Goal: Find specific page/section: Find specific page/section

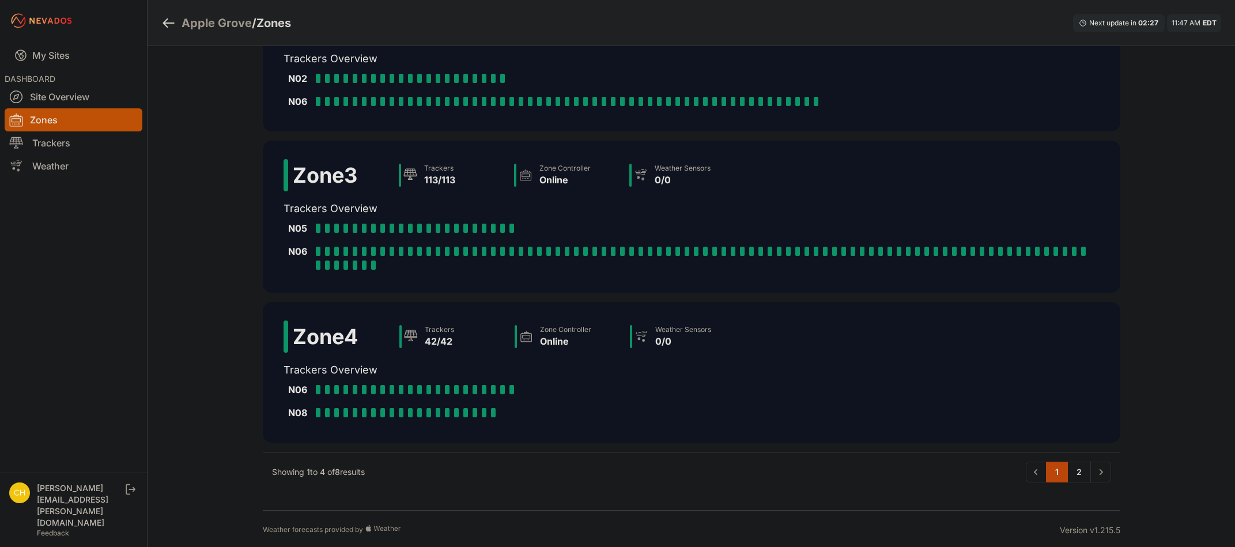
scroll to position [210, 0]
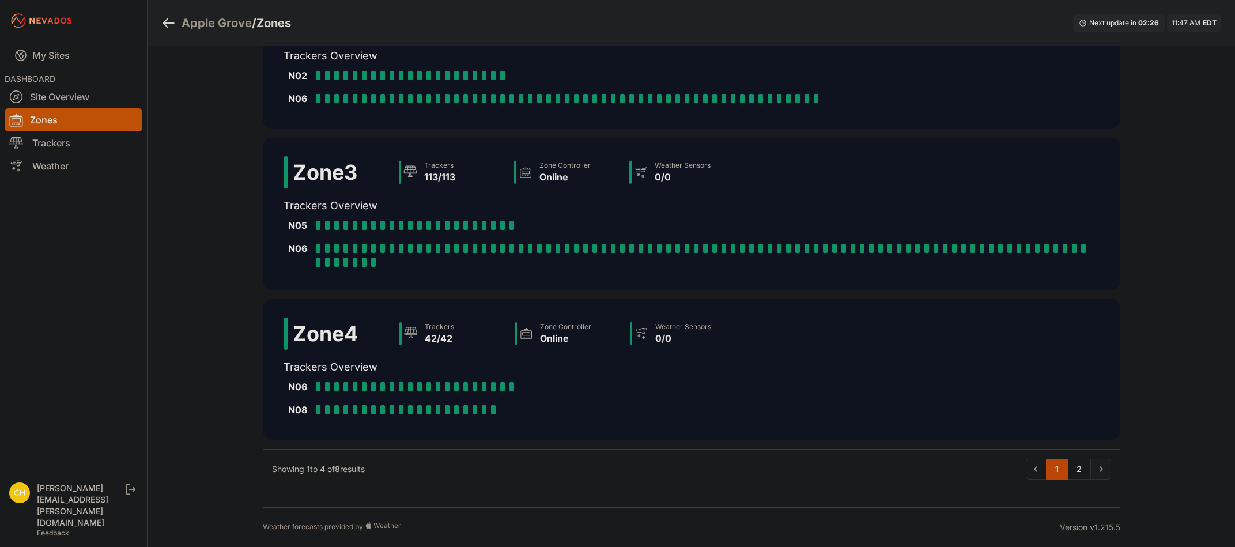
click at [1093, 475] on link "Next" at bounding box center [1100, 469] width 21 height 21
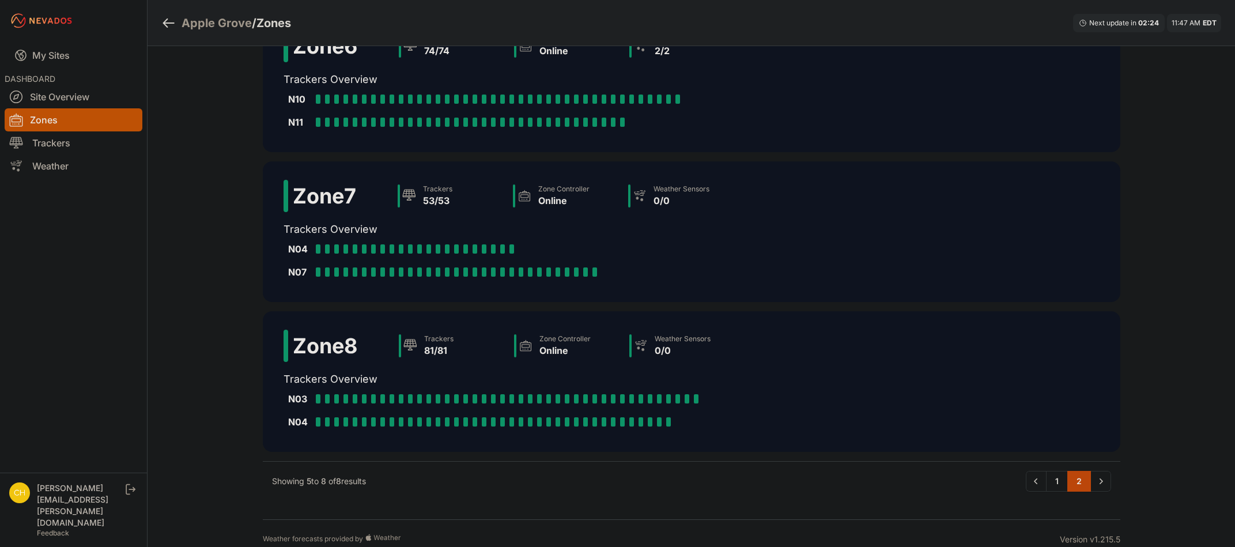
scroll to position [256, 0]
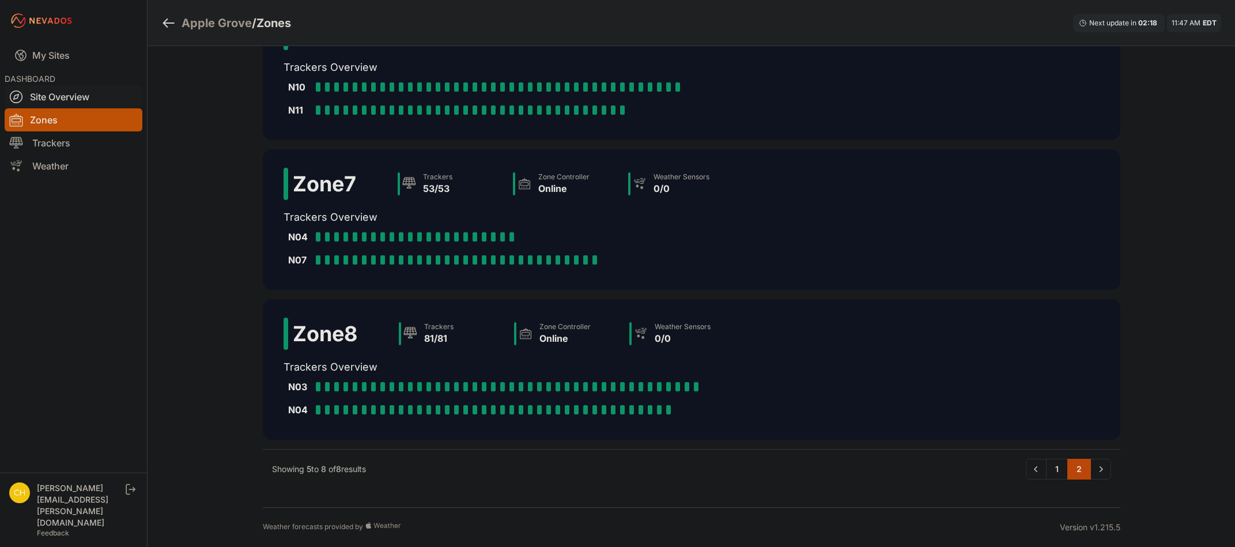
click at [43, 100] on link "Site Overview" at bounding box center [74, 96] width 138 height 23
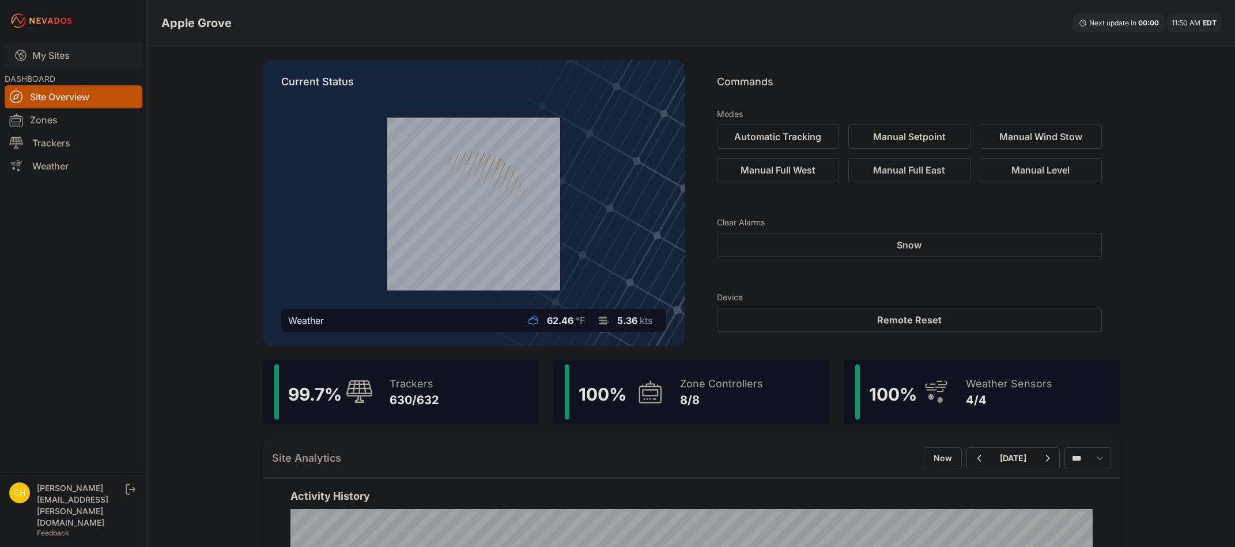
drag, startPoint x: 56, startPoint y: 50, endPoint x: 69, endPoint y: 55, distance: 13.7
click at [56, 50] on link "My Sites" at bounding box center [74, 55] width 138 height 28
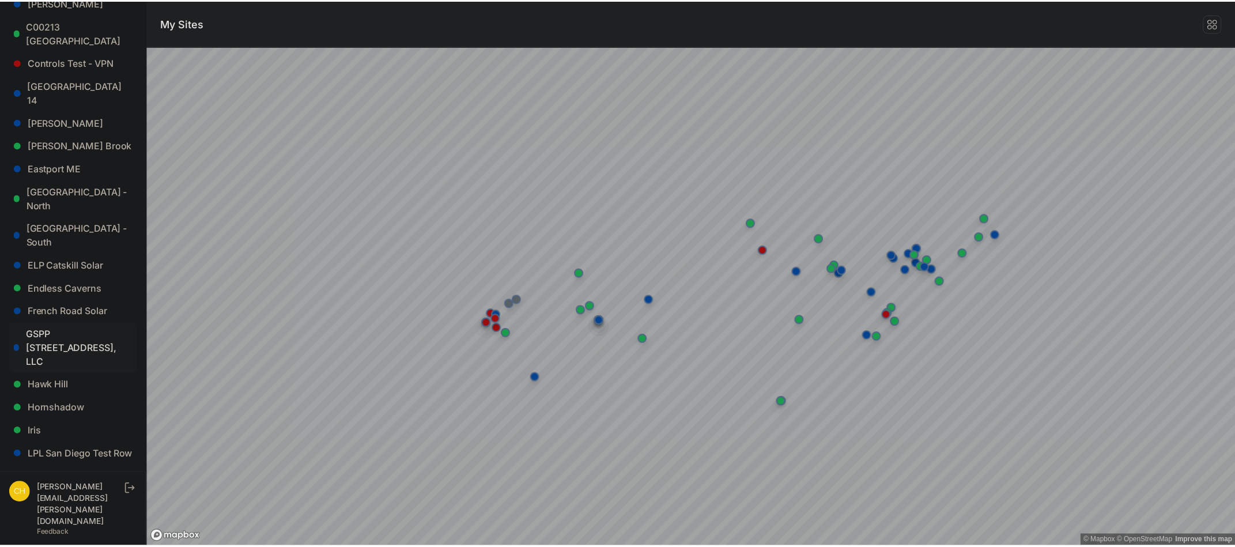
scroll to position [403, 0]
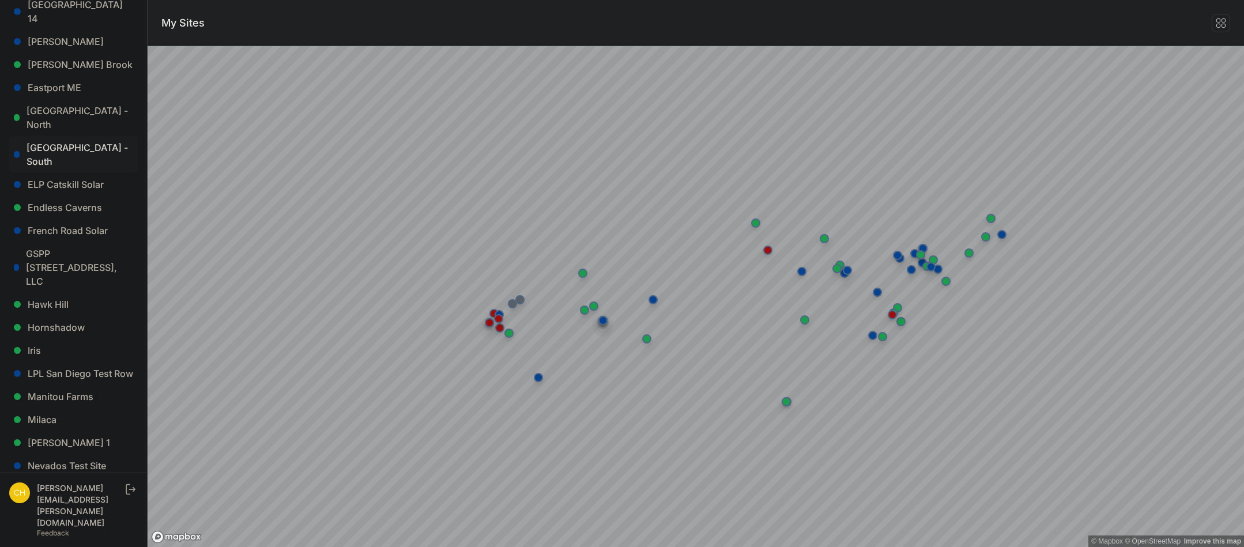
click at [62, 136] on link "East Road - South" at bounding box center [73, 154] width 129 height 37
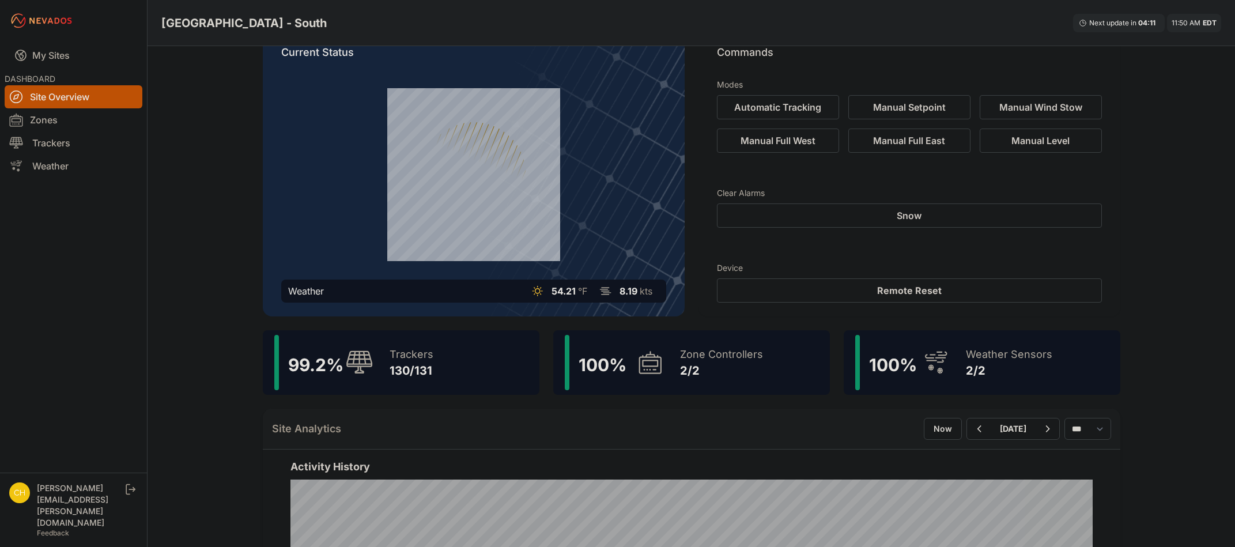
scroll to position [58, 0]
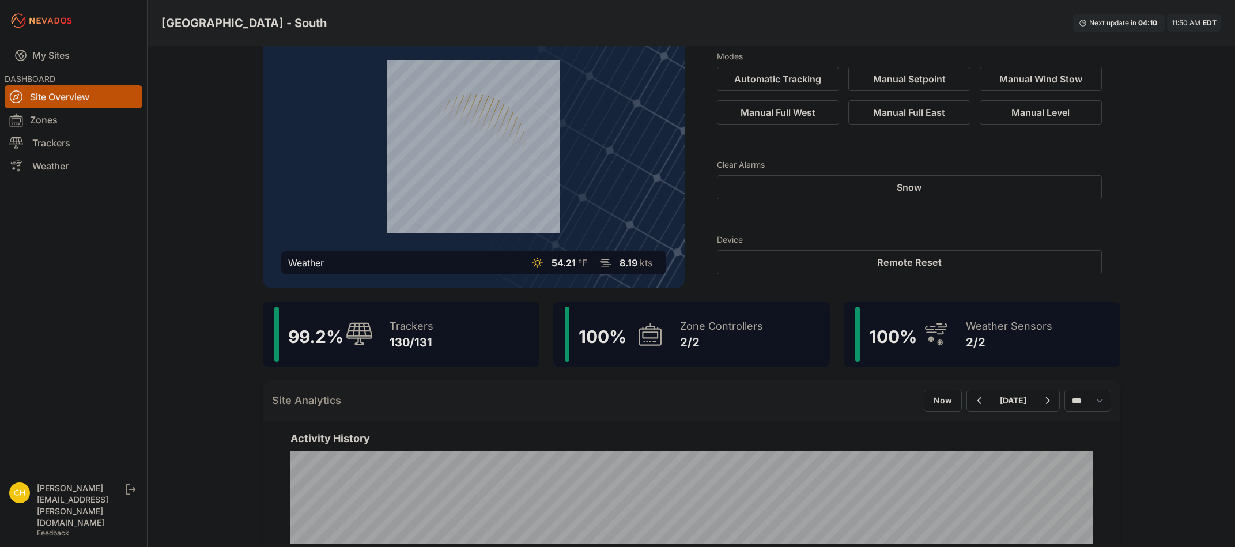
click at [470, 306] on div "99.2 % Trackers 130/131" at bounding box center [401, 334] width 277 height 65
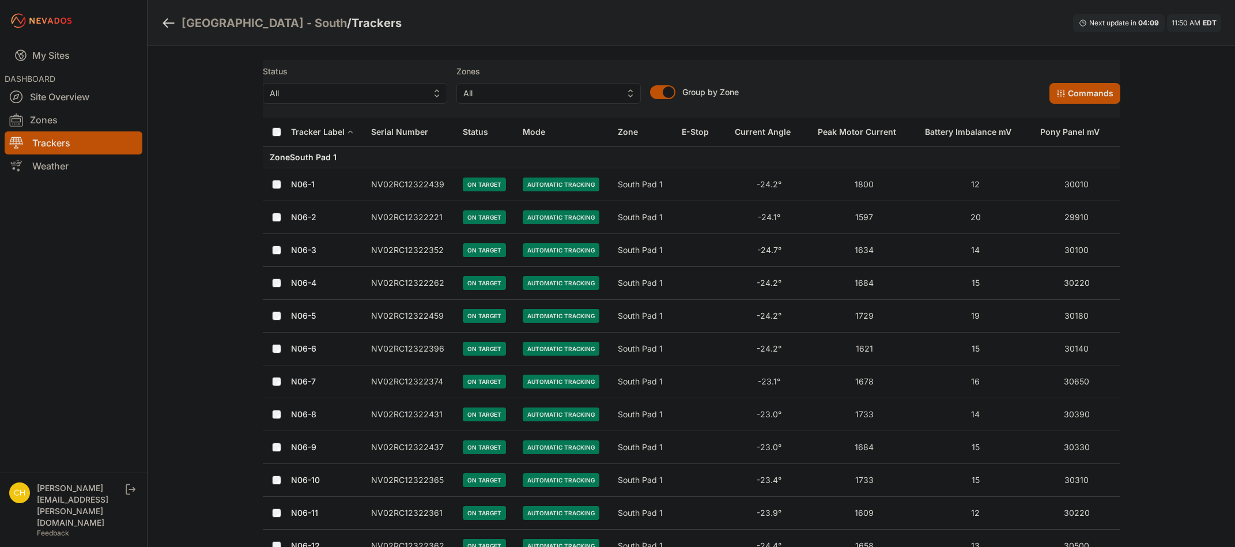
click at [324, 140] on button "Tracker Label" at bounding box center [322, 132] width 63 height 28
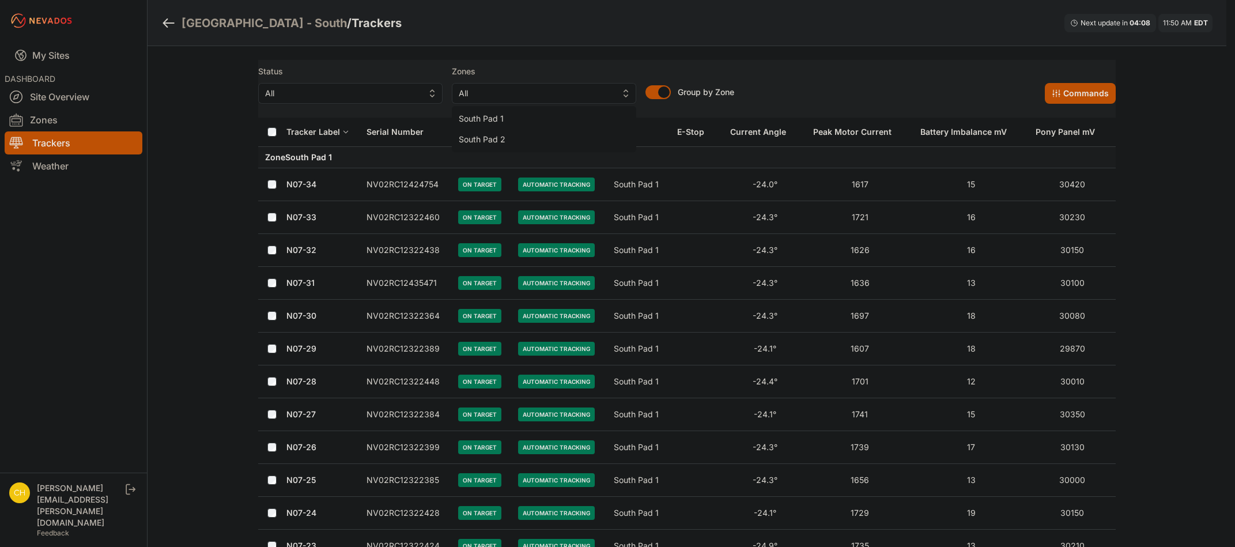
click at [582, 90] on span "All" at bounding box center [536, 93] width 154 height 14
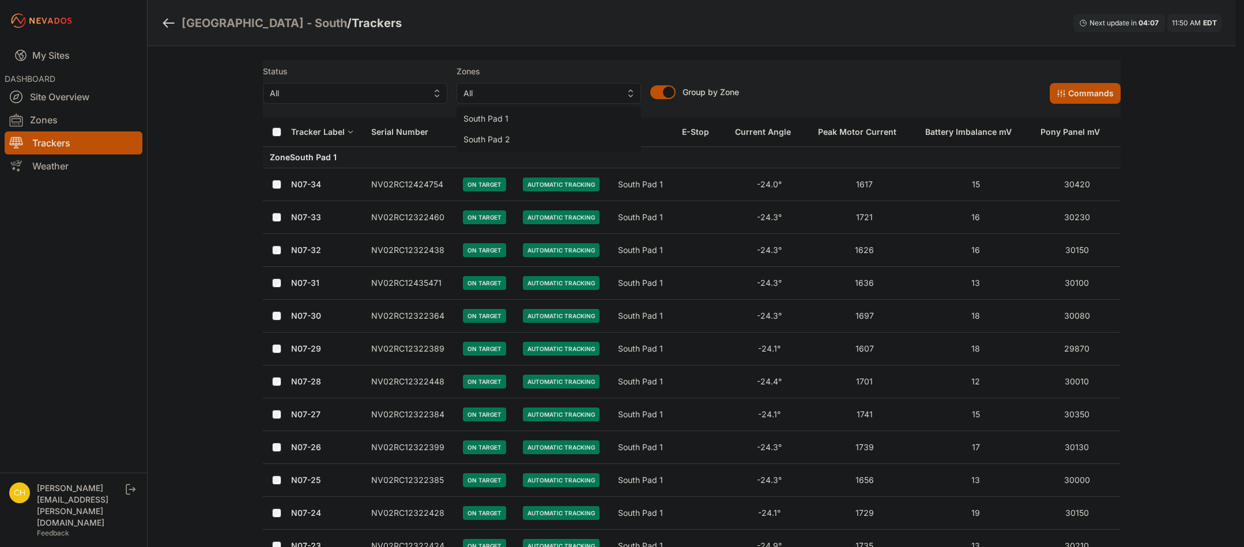
click at [383, 106] on div "Status All Zones All South Pad 1 South Pad 2 Group by Zone Group by Zone Comman…" at bounding box center [692, 89] width 858 height 58
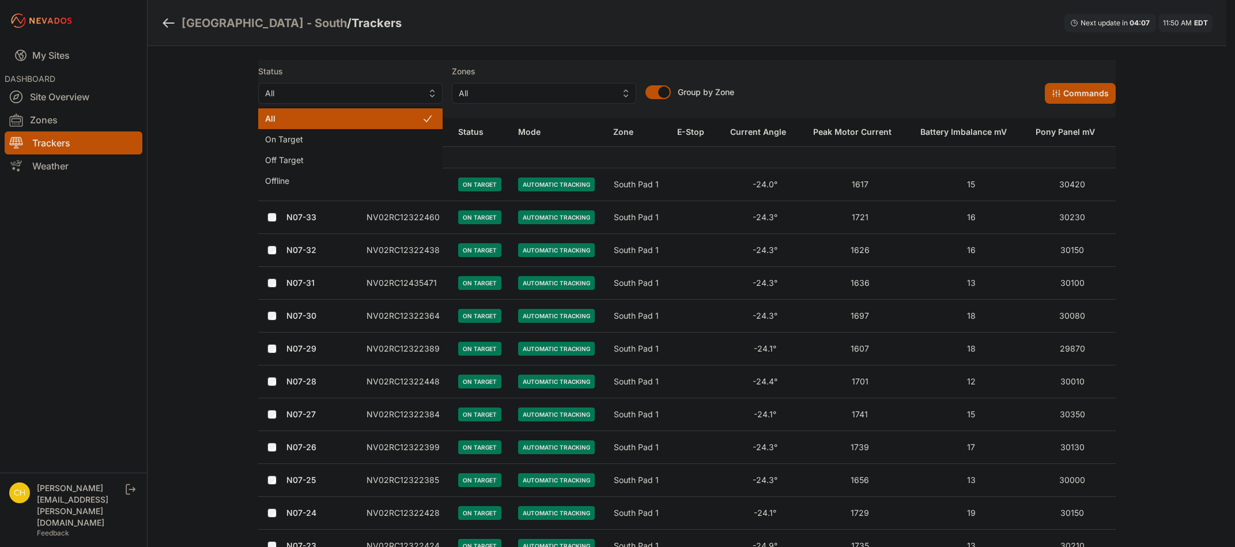
click at [400, 93] on span "All" at bounding box center [342, 93] width 154 height 14
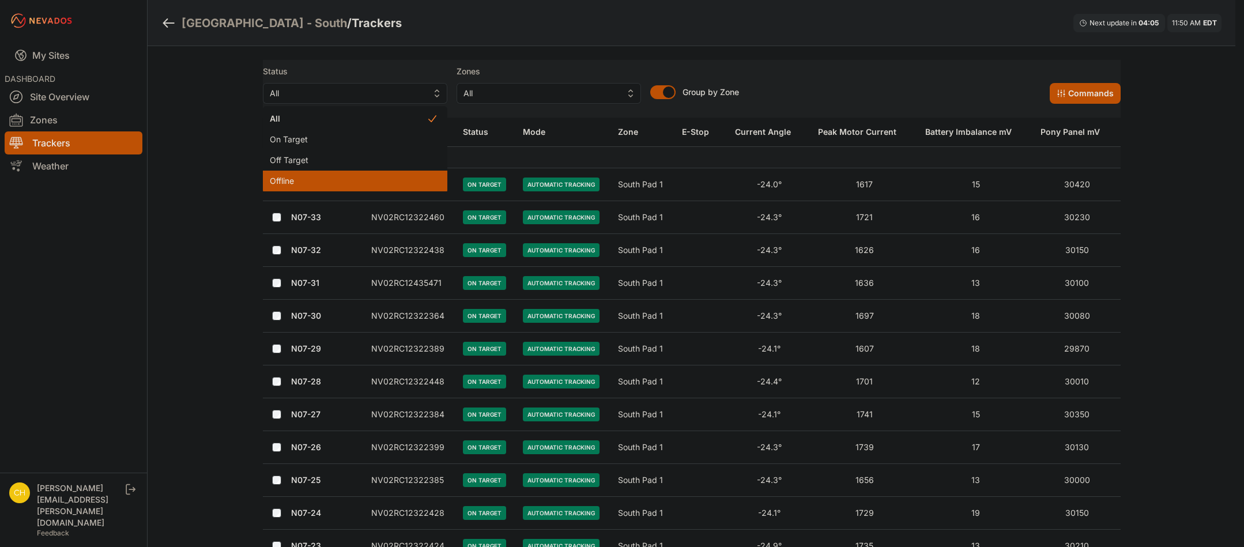
click at [353, 173] on div "Offline" at bounding box center [355, 181] width 184 height 21
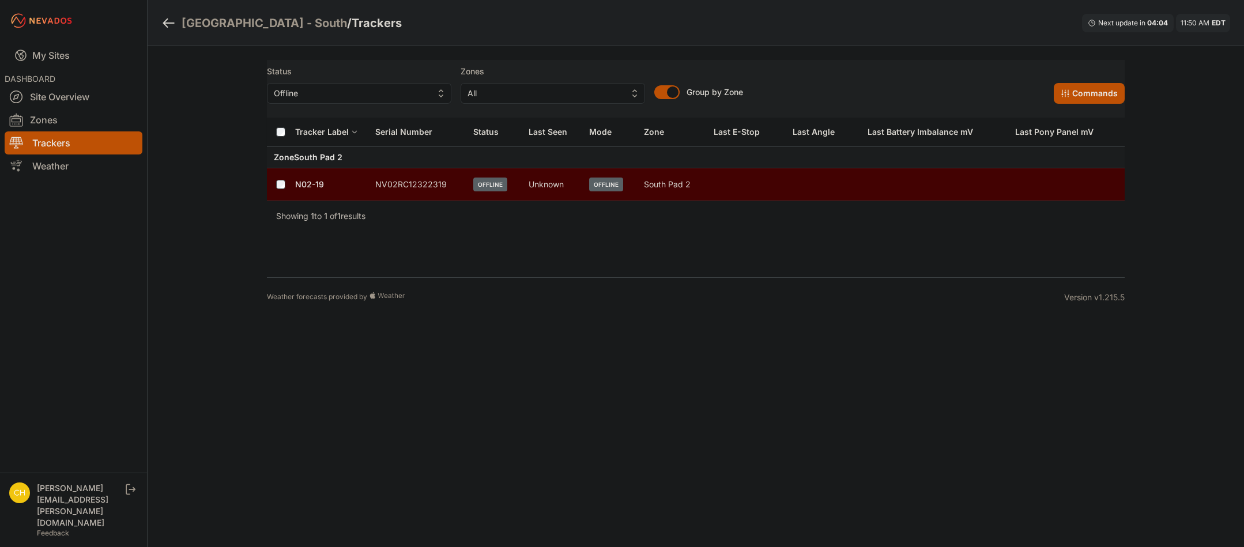
click at [299, 187] on link "N02-19" at bounding box center [309, 184] width 29 height 10
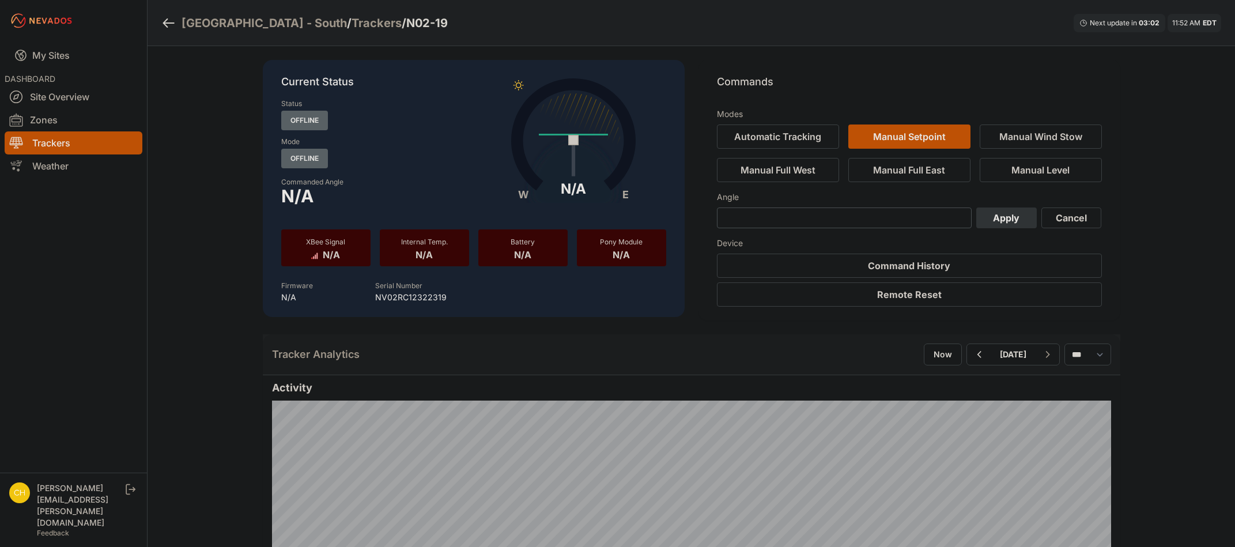
drag, startPoint x: 78, startPoint y: 275, endPoint x: 71, endPoint y: 146, distance: 129.3
click at [78, 273] on nav "My Sites DASHBOARD Site Overview Zones Trackers Weather" at bounding box center [73, 252] width 147 height 422
click at [352, 24] on div "Trackers" at bounding box center [377, 23] width 50 height 16
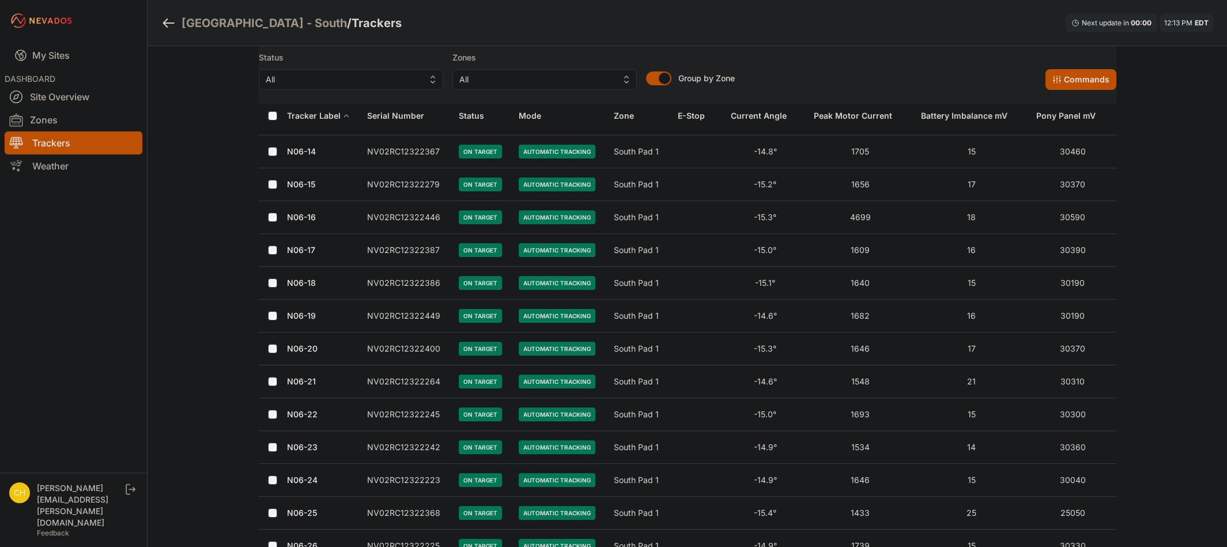
scroll to position [461, 0]
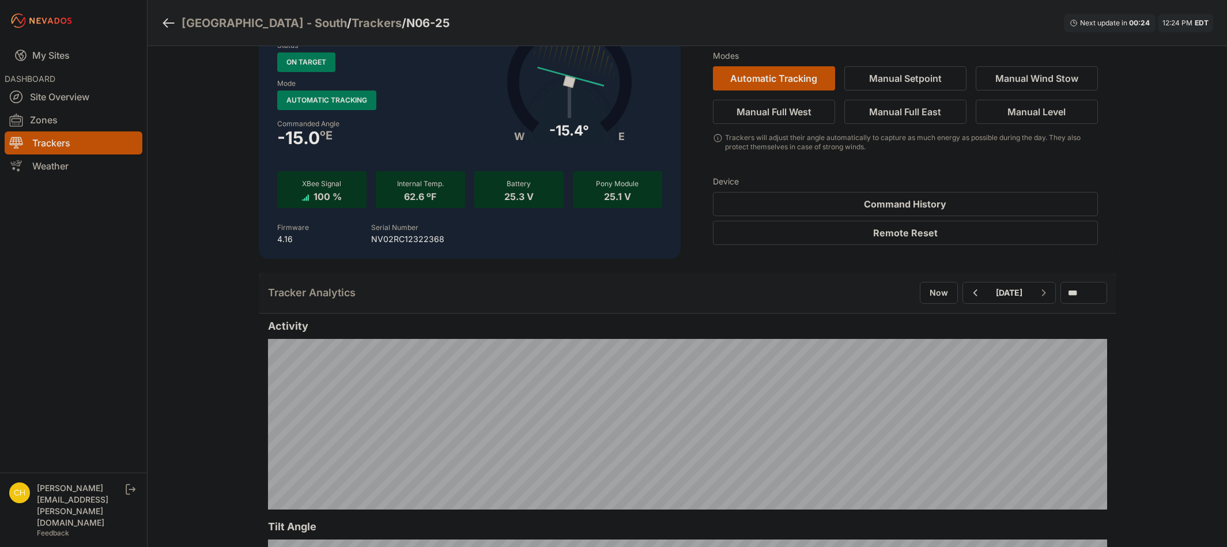
scroll to position [58, 0]
click at [352, 24] on div "Trackers" at bounding box center [377, 23] width 50 height 16
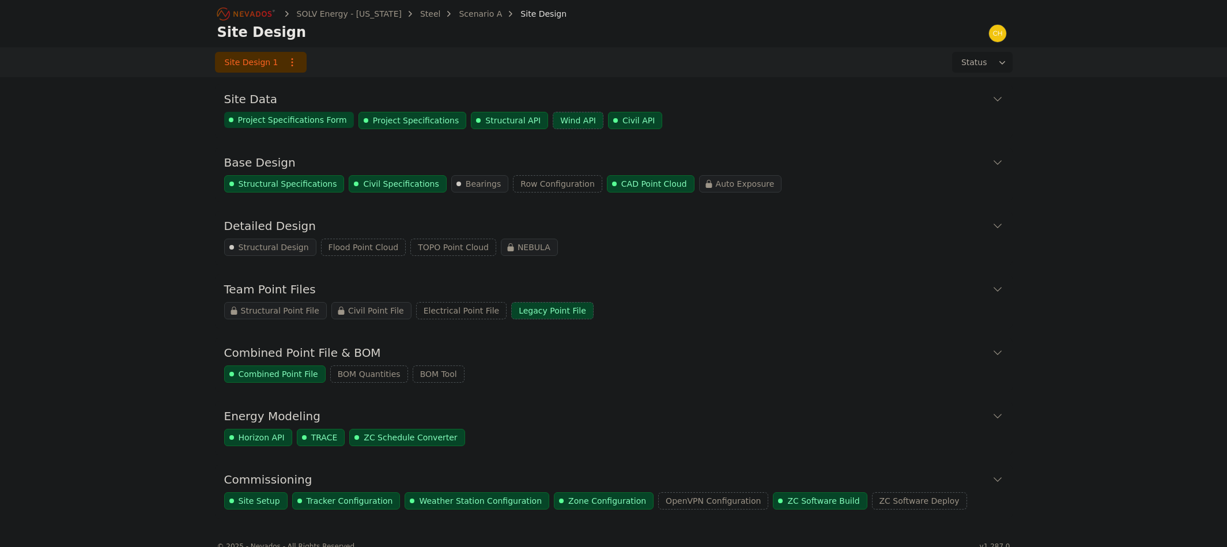
click at [257, 9] on icon "Breadcrumb" at bounding box center [246, 14] width 63 height 18
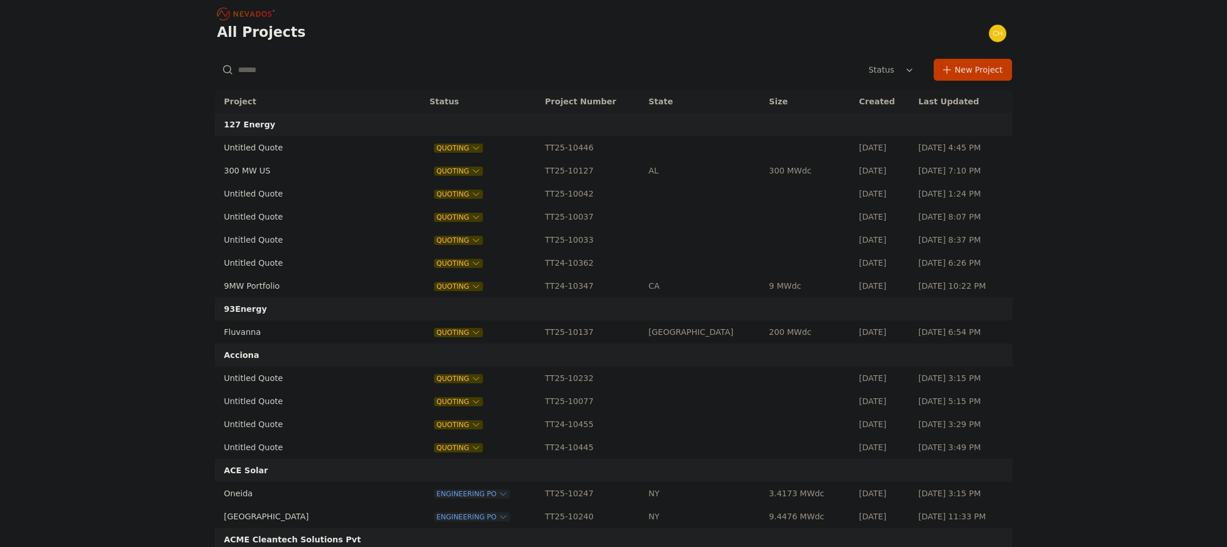
click at [285, 71] on input "text" at bounding box center [344, 69] width 258 height 21
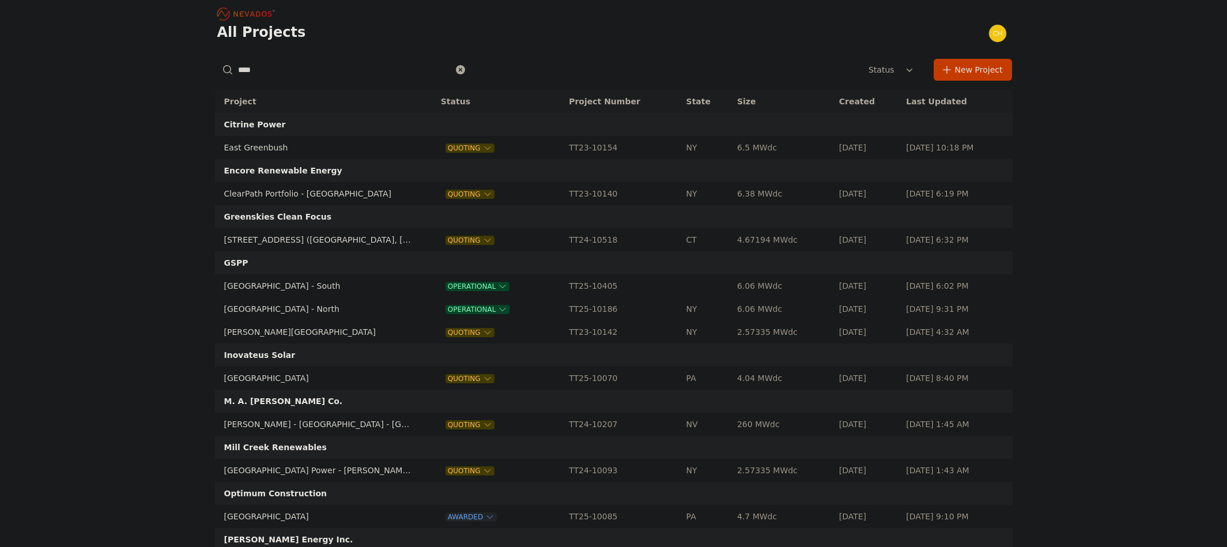
type input "****"
click at [259, 292] on td "East Road - South" at bounding box center [317, 285] width 204 height 23
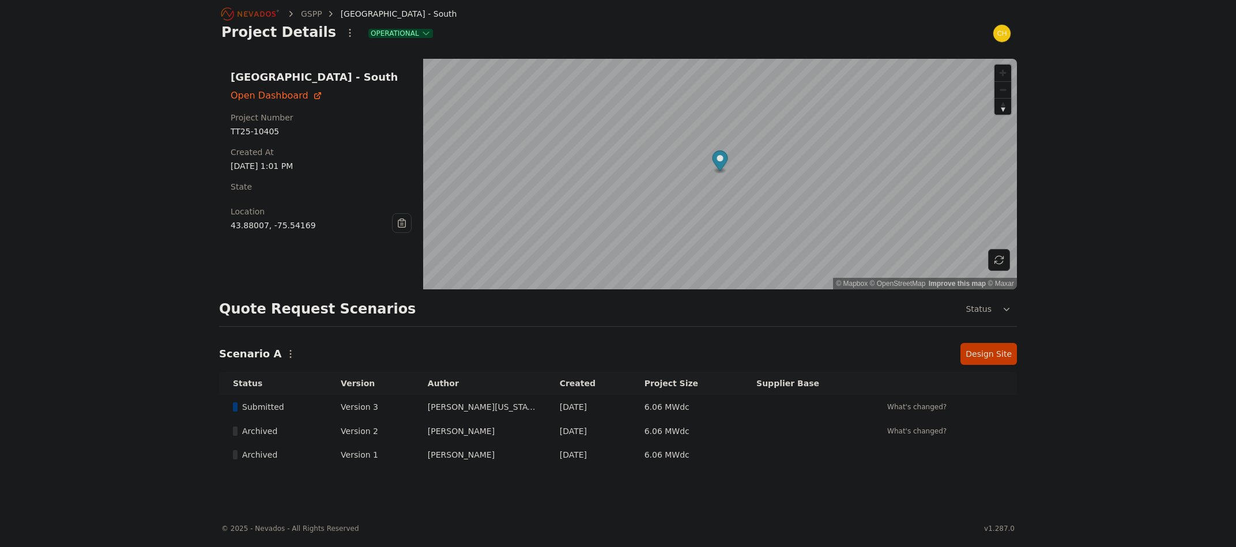
click at [984, 353] on link "Design Site" at bounding box center [988, 354] width 56 height 22
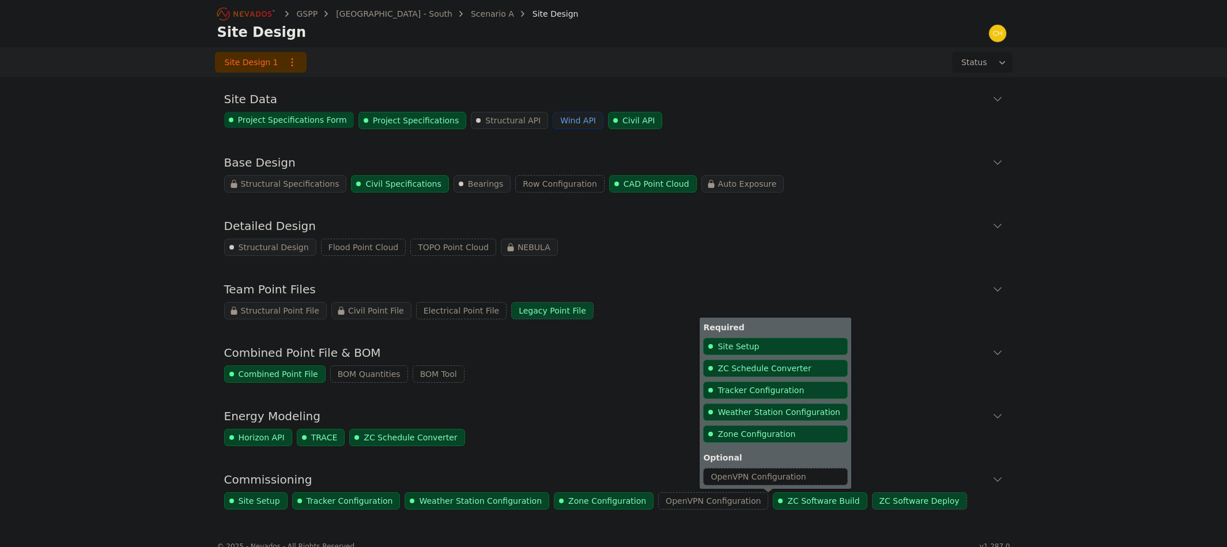
click at [787, 497] on span "ZC Software Build" at bounding box center [823, 501] width 72 height 12
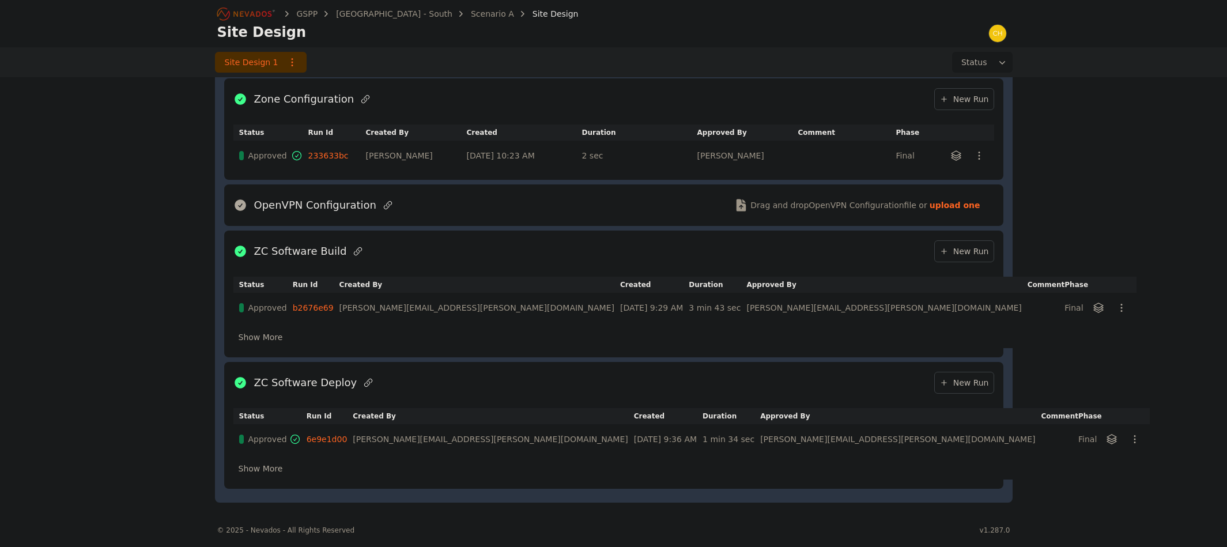
scroll to position [786, 0]
click at [947, 254] on icon at bounding box center [943, 249] width 9 height 9
